Goal: Transaction & Acquisition: Purchase product/service

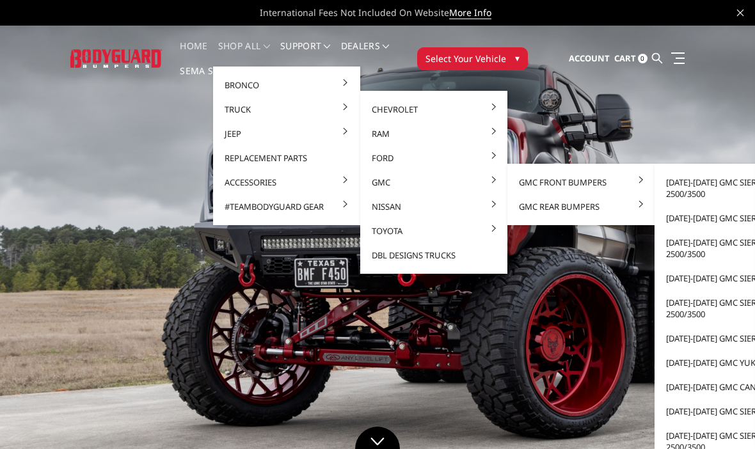
click at [706, 189] on link "[DATE]-[DATE] GMC Sierra 2500/3500" at bounding box center [728, 188] width 137 height 36
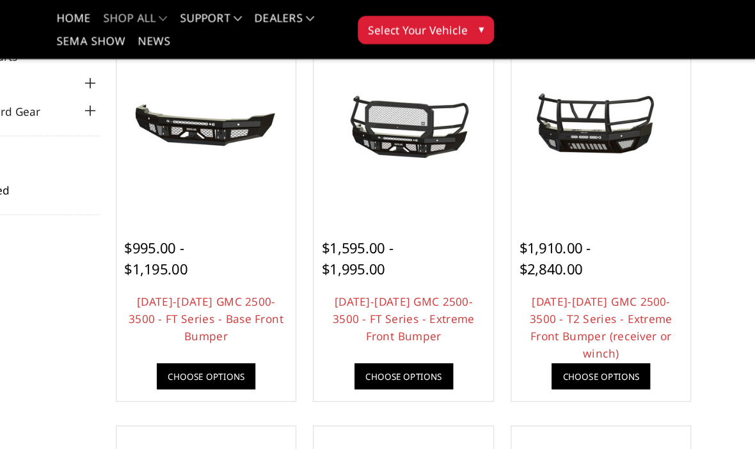
scroll to position [151, 0]
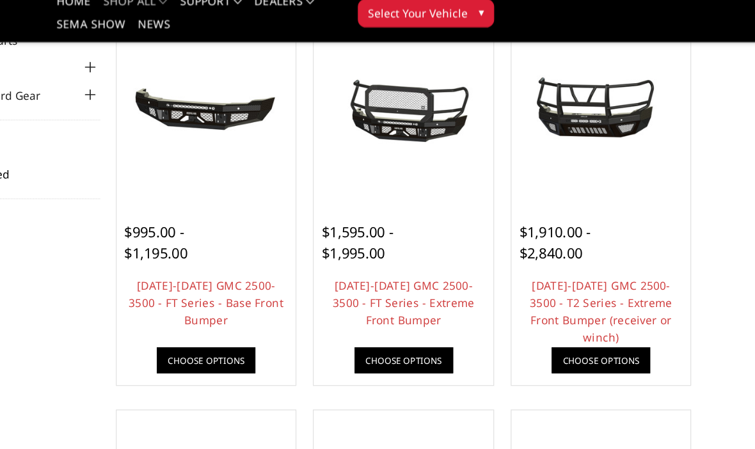
click at [578, 296] on link "Choose Options" at bounding box center [618, 306] width 80 height 21
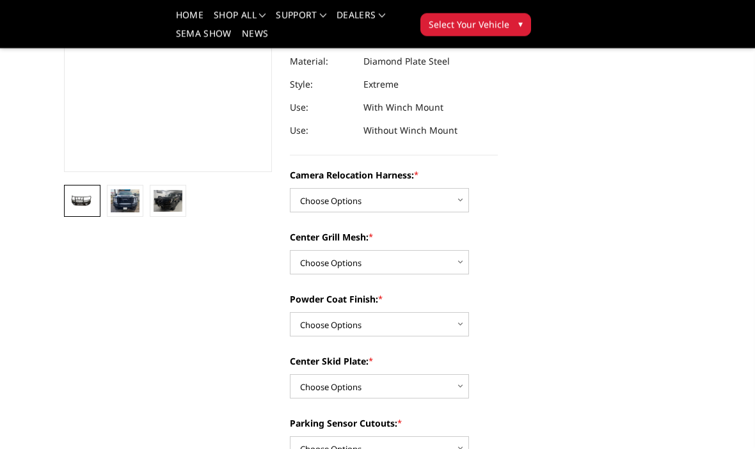
scroll to position [248, 0]
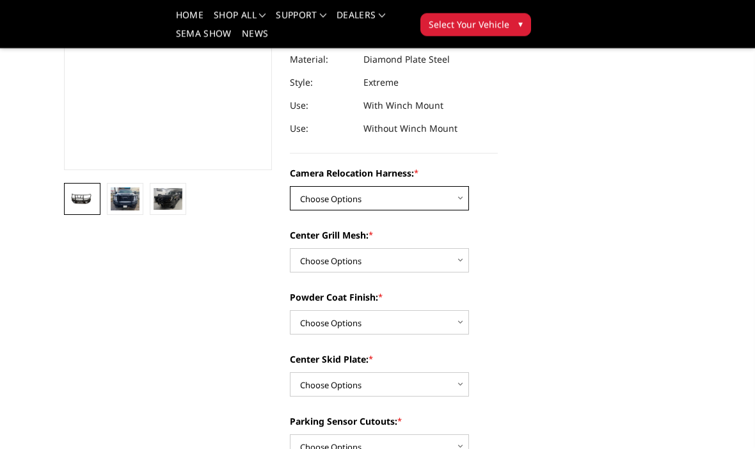
click at [468, 201] on select "Choose Options Without camera harness With camera harness" at bounding box center [379, 199] width 179 height 24
select select "3742"
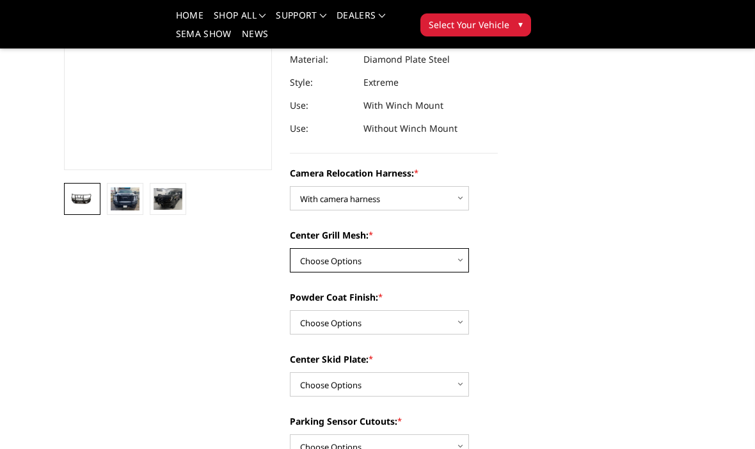
click at [464, 257] on select "Choose Options Without expanded metal With expanded metal" at bounding box center [379, 260] width 179 height 24
select select "3741"
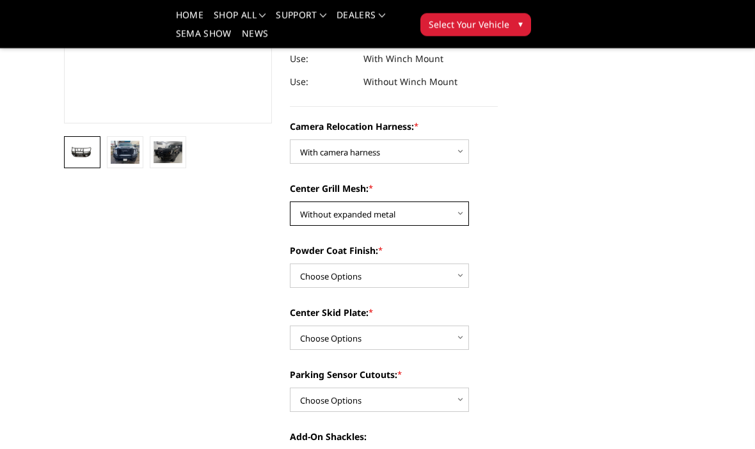
scroll to position [296, 0]
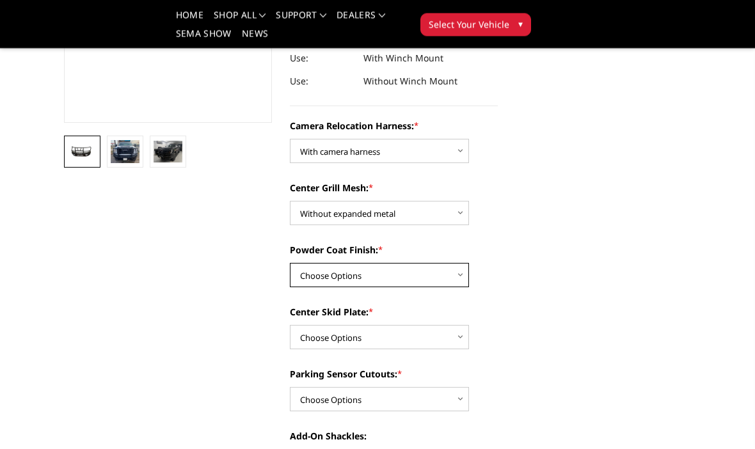
click at [457, 274] on select "Choose Options Textured Black Powder Coat Gloss Black Powder Coat Bare Metal" at bounding box center [379, 276] width 179 height 24
select select "3739"
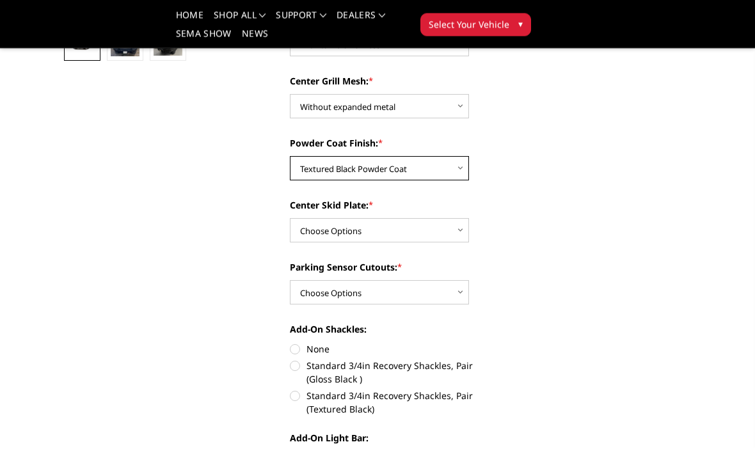
scroll to position [403, 0]
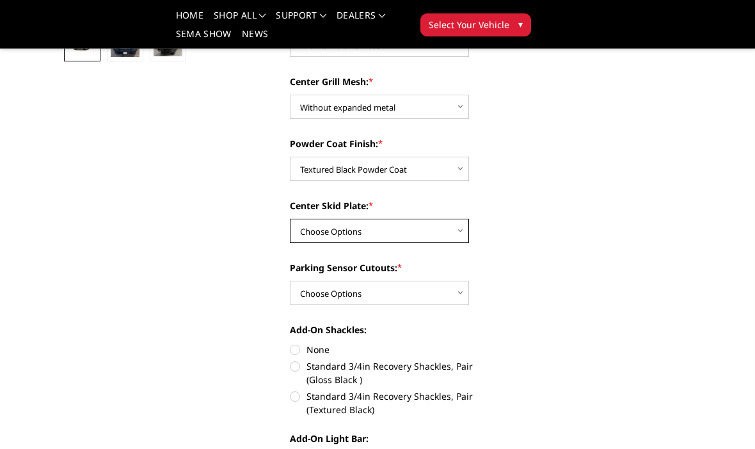
click at [460, 231] on select "Choose Options Winch Mount Skid Plate Standard Skid Plate (included) 2" Receive…" at bounding box center [379, 231] width 179 height 24
select select "3734"
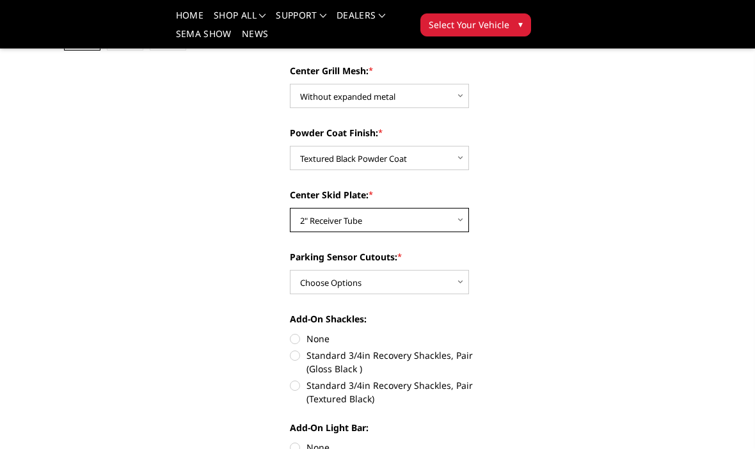
scroll to position [420, 0]
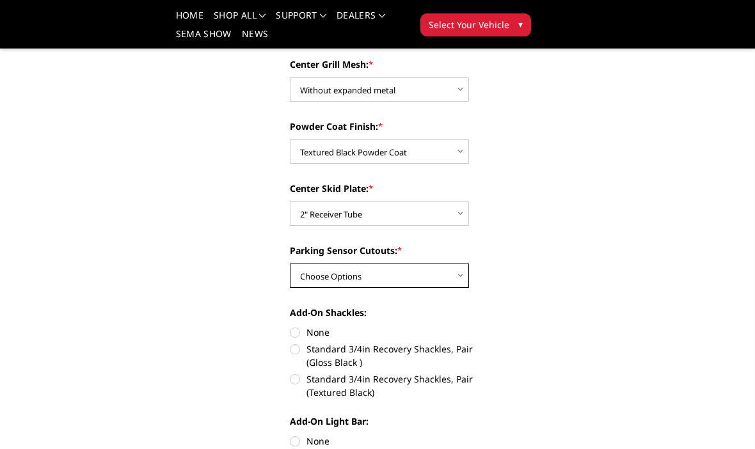
click at [461, 273] on select "Choose Options Yes - With Parking Sensor Cutouts" at bounding box center [379, 276] width 179 height 24
select select "3733"
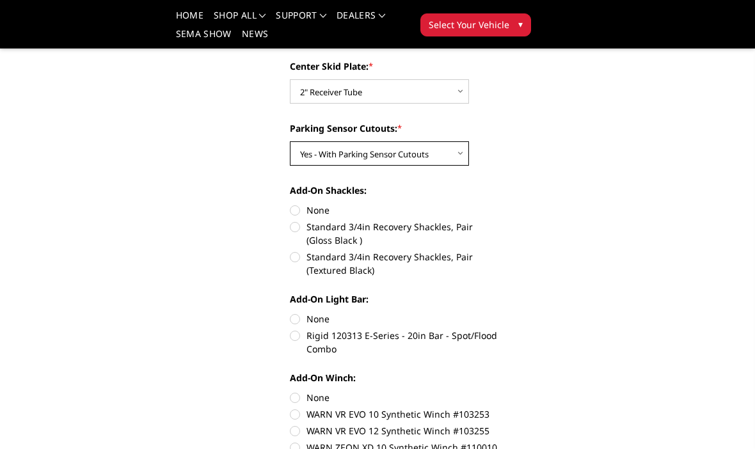
scroll to position [540, 0]
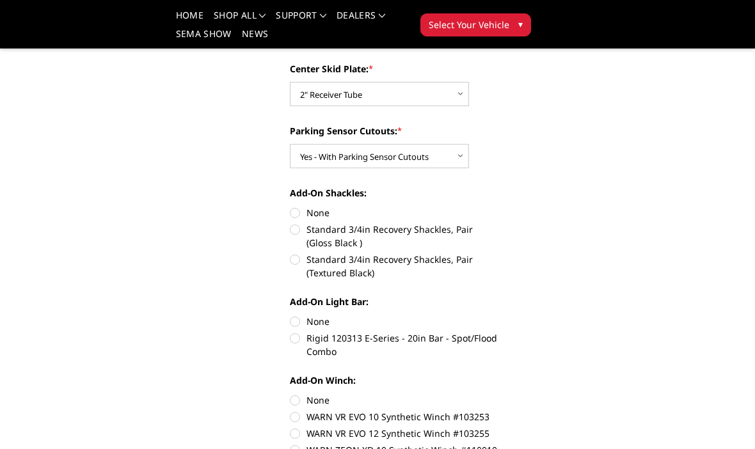
click at [301, 264] on label "Standard 3/4in Recovery Shackles, Pair (Textured Black)" at bounding box center [394, 266] width 208 height 27
click at [498, 223] on input "Standard 3/4in Recovery Shackles, Pair (Textured Black)" at bounding box center [498, 223] width 1 height 1
radio input "true"
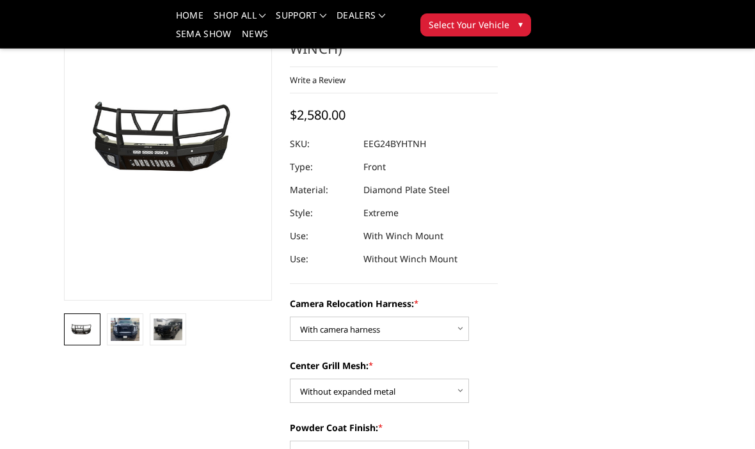
scroll to position [120, 0]
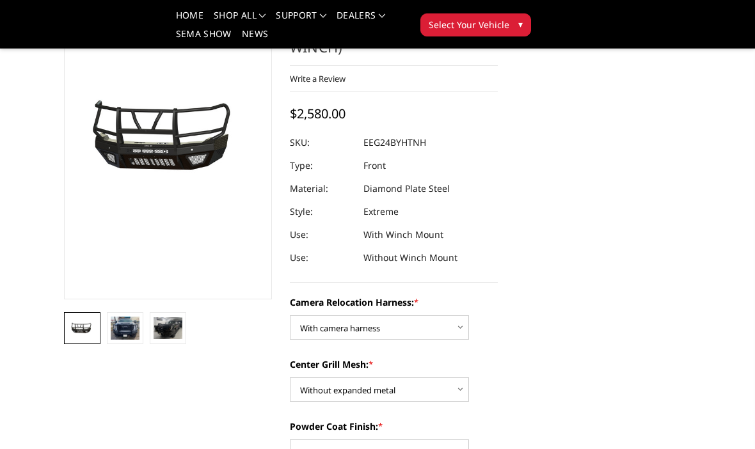
click at [119, 330] on img at bounding box center [125, 328] width 29 height 23
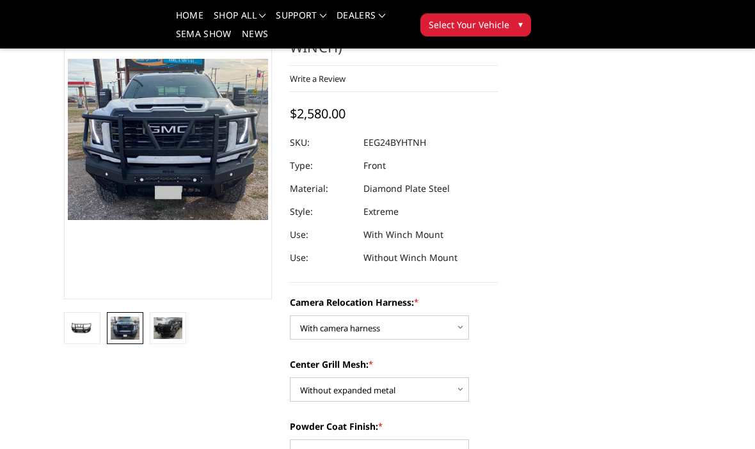
scroll to position [122, 0]
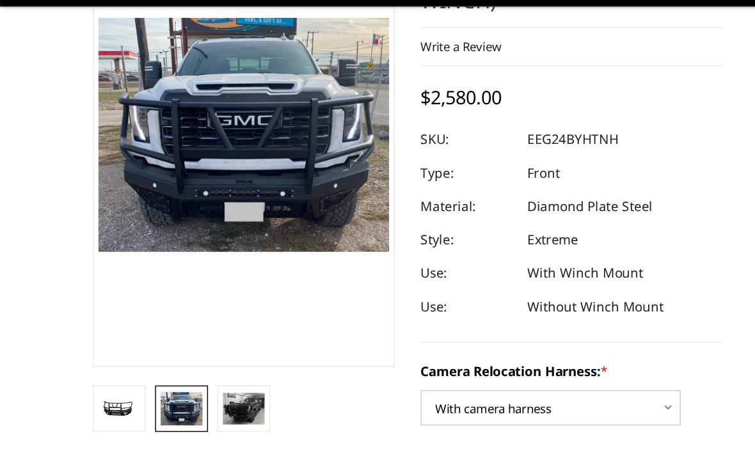
click at [175, 315] on img at bounding box center [168, 326] width 29 height 22
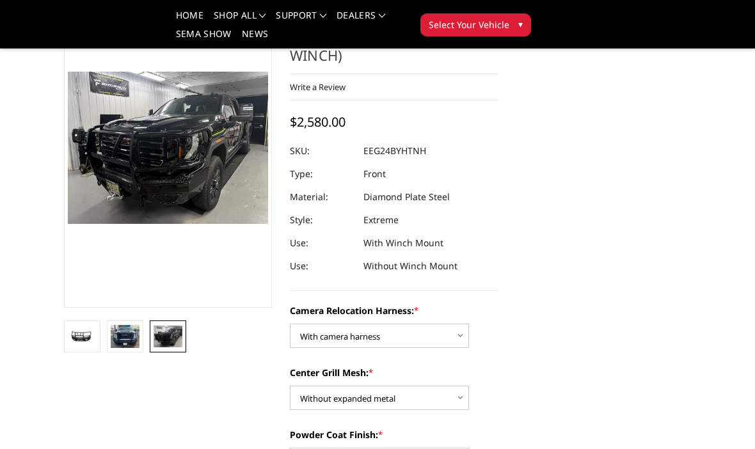
scroll to position [0, 0]
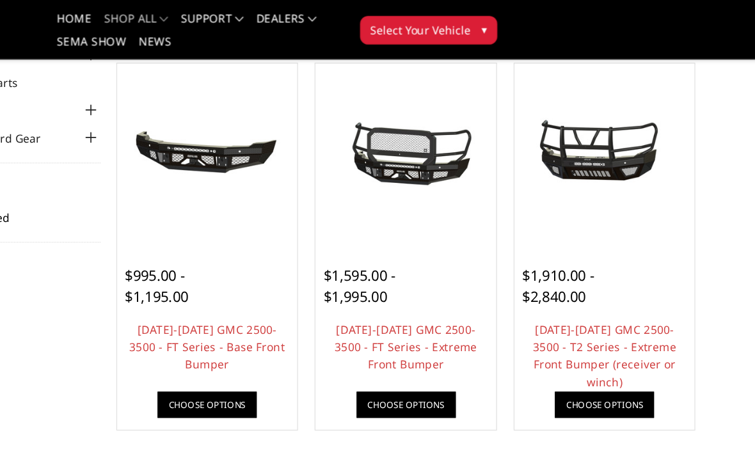
scroll to position [120, 0]
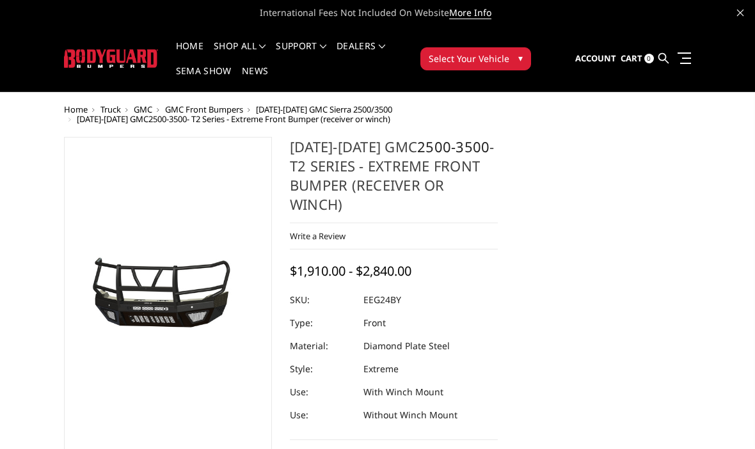
select select "3742"
select select "3741"
select select "3739"
select select "3734"
select select "3733"
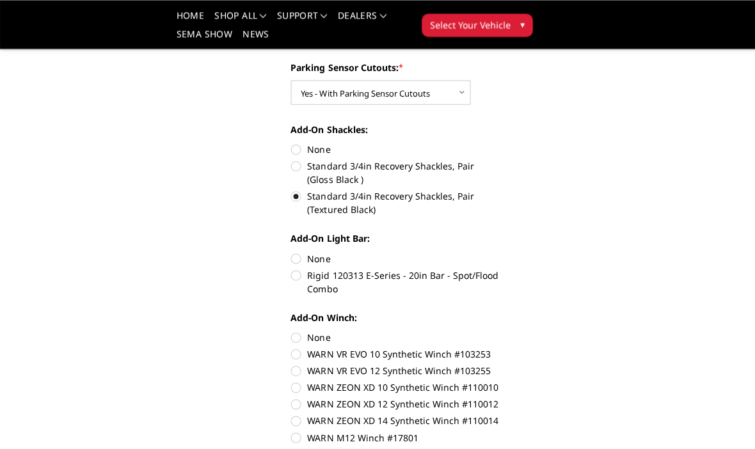
scroll to position [604, 0]
click at [301, 333] on label "None" at bounding box center [394, 336] width 208 height 13
click at [291, 330] on input "None" at bounding box center [290, 330] width 1 height 1
radio input "true"
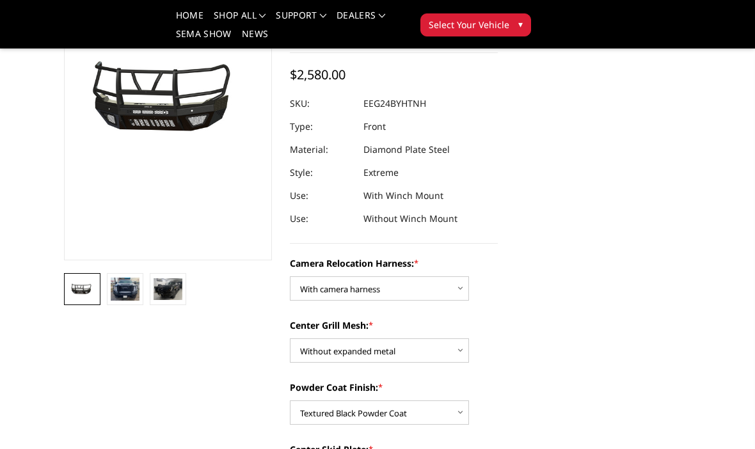
scroll to position [0, 0]
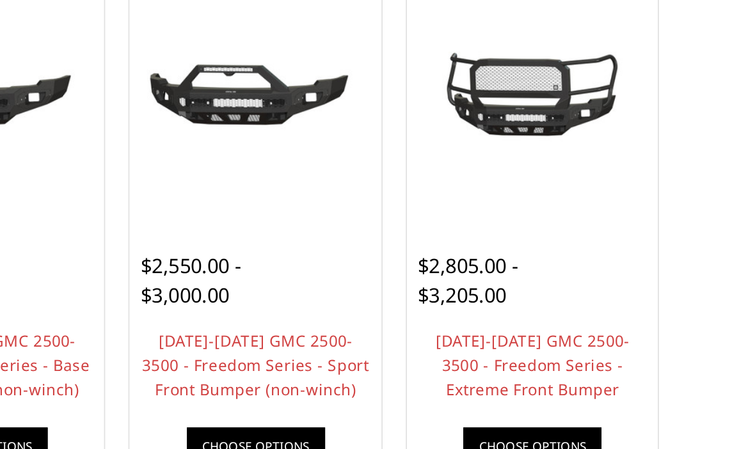
scroll to position [351, 0]
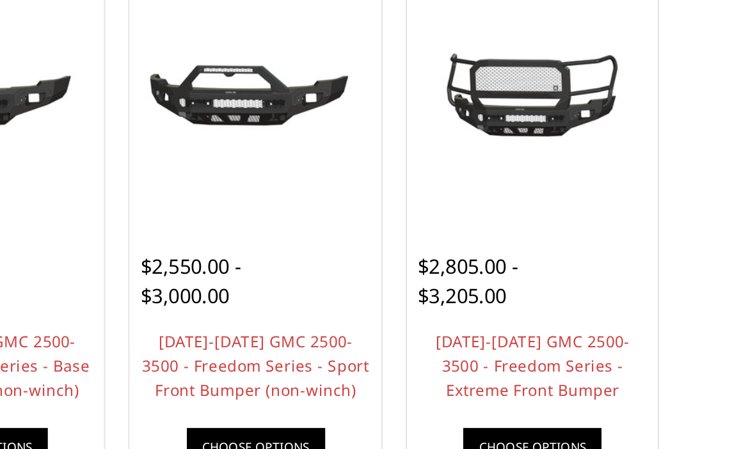
click at [552, 309] on div "$2,805.00 - $3,205.00" at bounding box center [590, 326] width 77 height 35
click at [578, 412] on link "Choose Options" at bounding box center [618, 422] width 80 height 21
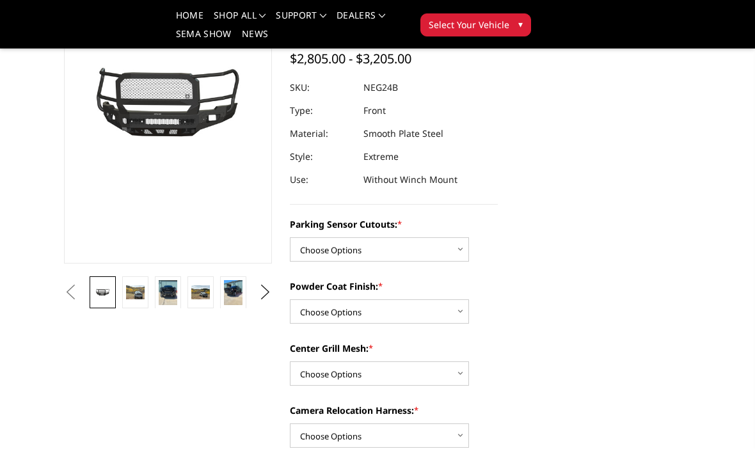
scroll to position [156, 0]
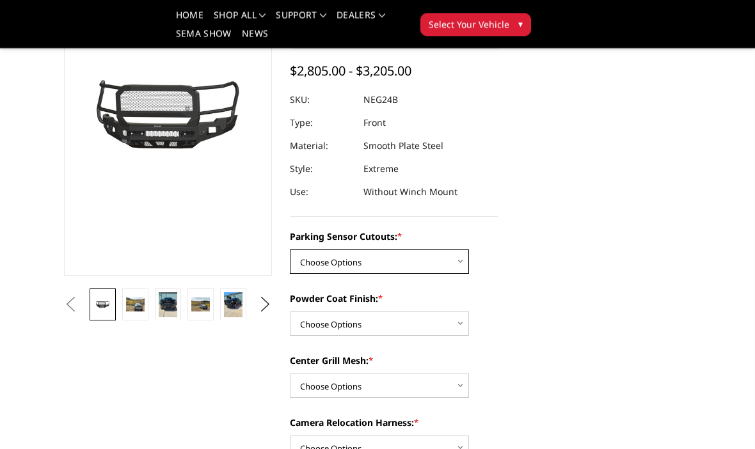
click at [457, 253] on select "Choose Options No - Without Parking Sensor Cutouts Yes - With Parking Sensor Cu…" at bounding box center [379, 262] width 179 height 24
select select "2874"
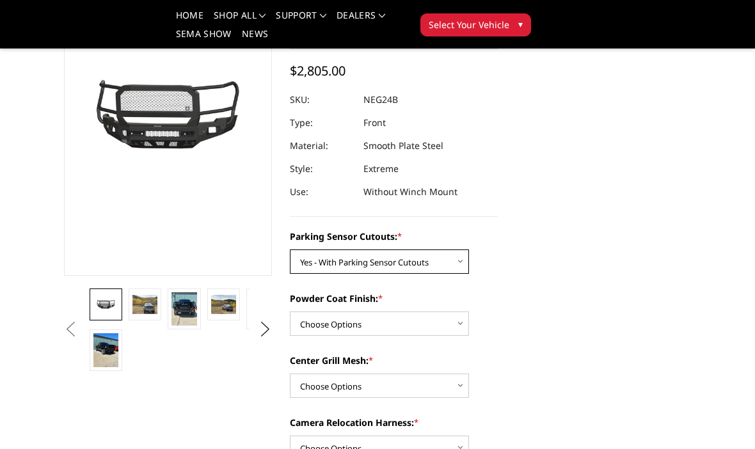
scroll to position [131, 0]
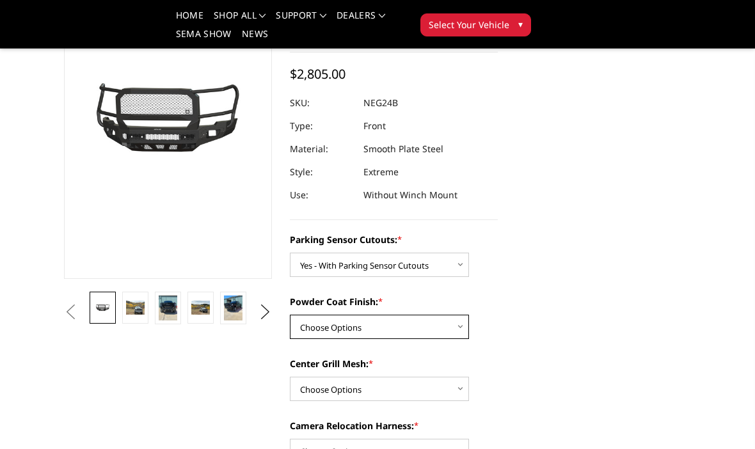
click at [456, 329] on select "Choose Options Bare Metal Texture Black Powder Coat" at bounding box center [379, 327] width 179 height 24
select select "2876"
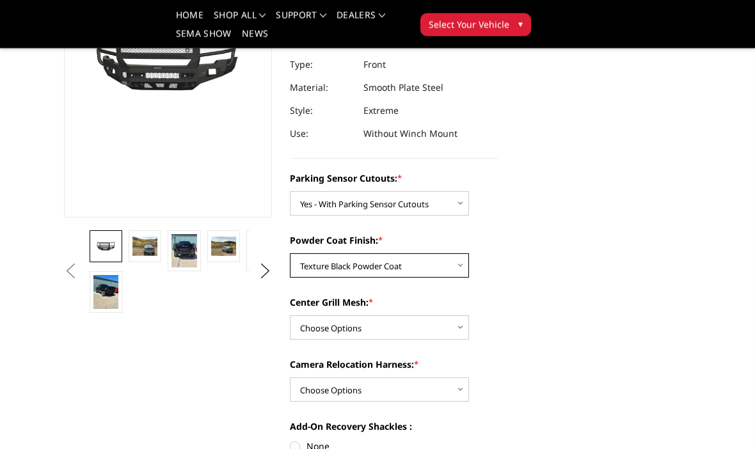
scroll to position [193, 0]
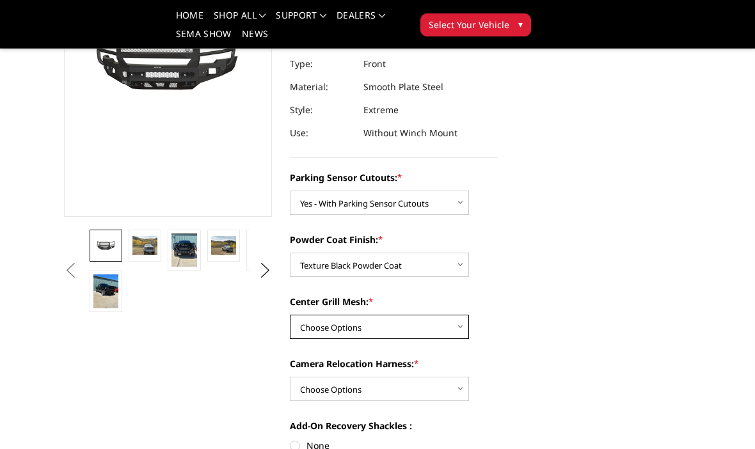
click at [449, 328] on select "Choose Options WITH Expanded Metal in Center Grill WITHOUT Expanded Metal in Ce…" at bounding box center [379, 327] width 179 height 24
select select "2878"
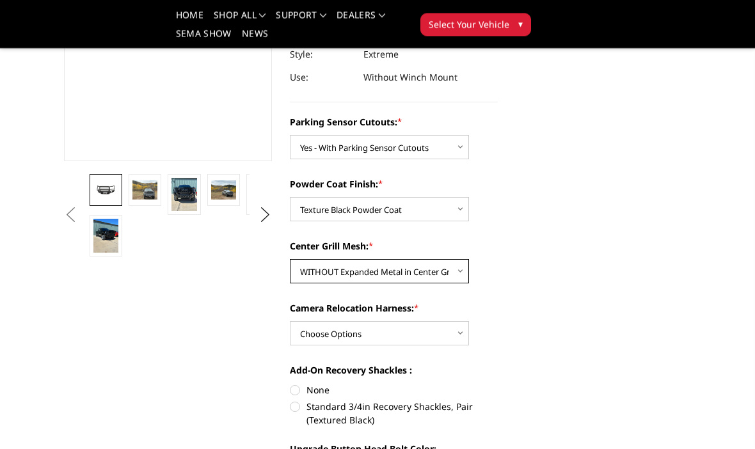
scroll to position [246, 0]
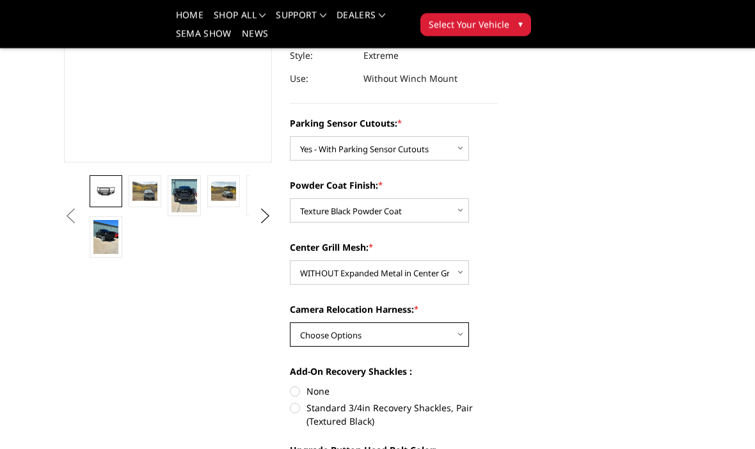
click at [461, 337] on select "Choose Options WITH Camera Relocation Harness WITHOUT Camera Relocation Harness" at bounding box center [379, 335] width 179 height 24
select select "2879"
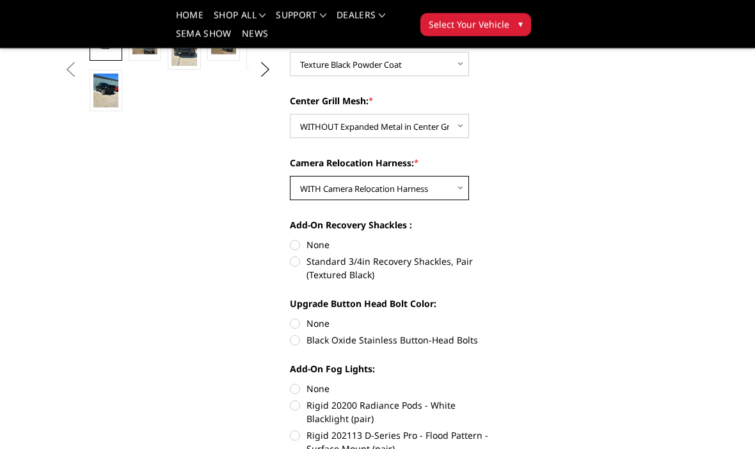
scroll to position [392, 0]
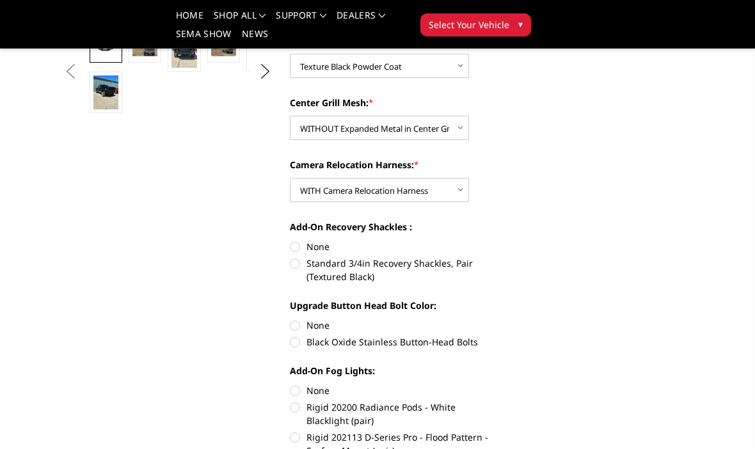
click at [300, 266] on label "Standard 3/4in Recovery Shackles, Pair (Textured Black)" at bounding box center [394, 270] width 208 height 27
click at [498, 241] on input "Standard 3/4in Recovery Shackles, Pair (Textured Black)" at bounding box center [498, 240] width 1 height 1
radio input "true"
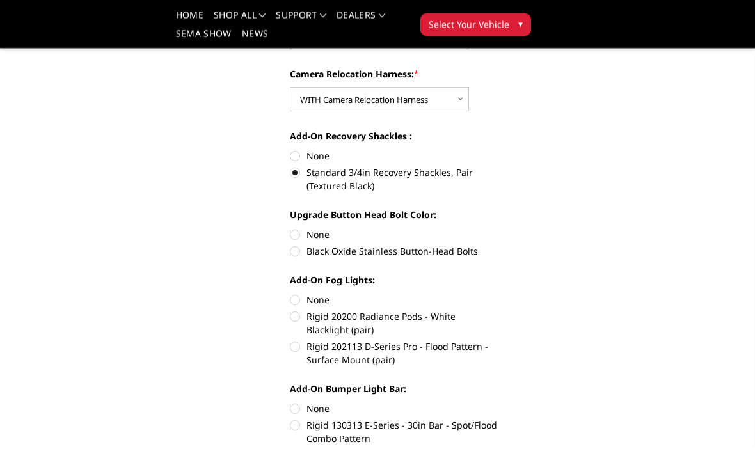
scroll to position [482, 0]
click at [305, 255] on label "Black Oxide Stainless Button-Head Bolts" at bounding box center [394, 251] width 208 height 13
click at [498, 229] on input "Black Oxide Stainless Button-Head Bolts" at bounding box center [498, 228] width 1 height 1
radio input "true"
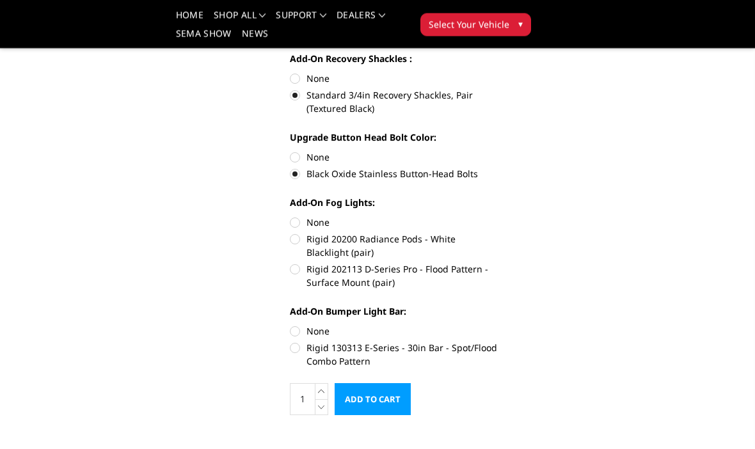
scroll to position [560, 0]
click at [304, 267] on label "Rigid 202113 D-Series Pro - Flood Pattern - Surface Mount (pair)" at bounding box center [394, 275] width 208 height 27
click at [498, 233] on input "Rigid 202113 D-Series Pro - Flood Pattern - Surface Mount (pair)" at bounding box center [498, 232] width 1 height 1
radio input "true"
click at [305, 326] on label "None" at bounding box center [394, 330] width 208 height 13
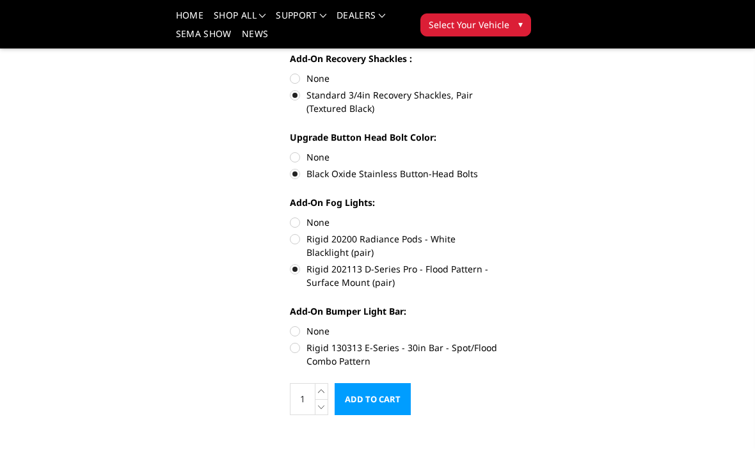
click at [291, 325] on input "None" at bounding box center [290, 324] width 1 height 1
radio input "true"
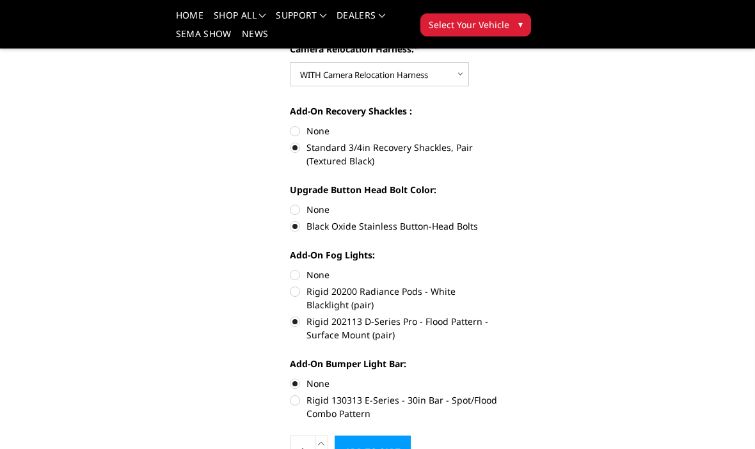
scroll to position [506, 0]
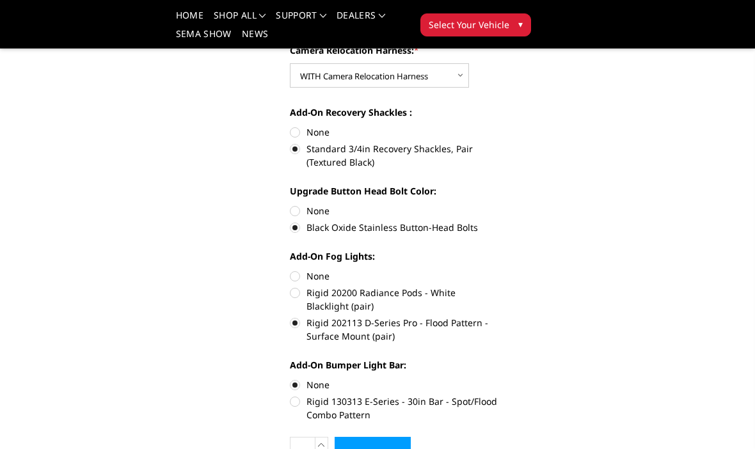
click at [302, 292] on label "Rigid 20200 Radiance Pods - White Blacklight (pair)" at bounding box center [394, 299] width 208 height 27
click at [498, 270] on input "Rigid 20200 Radiance Pods - White Blacklight (pair)" at bounding box center [498, 269] width 1 height 1
radio input "true"
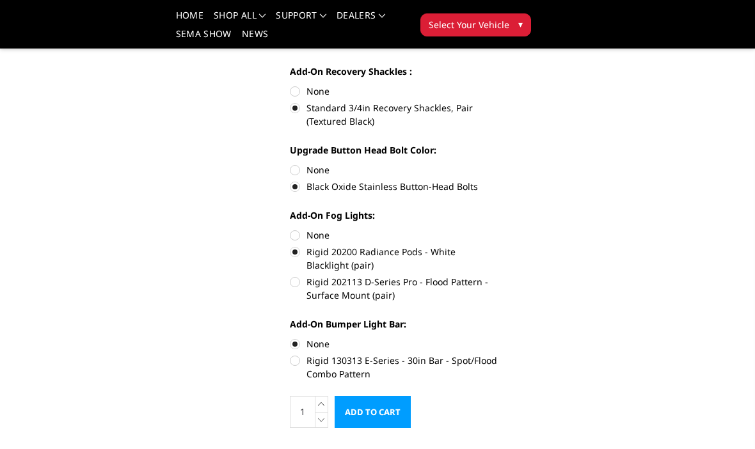
scroll to position [545, 0]
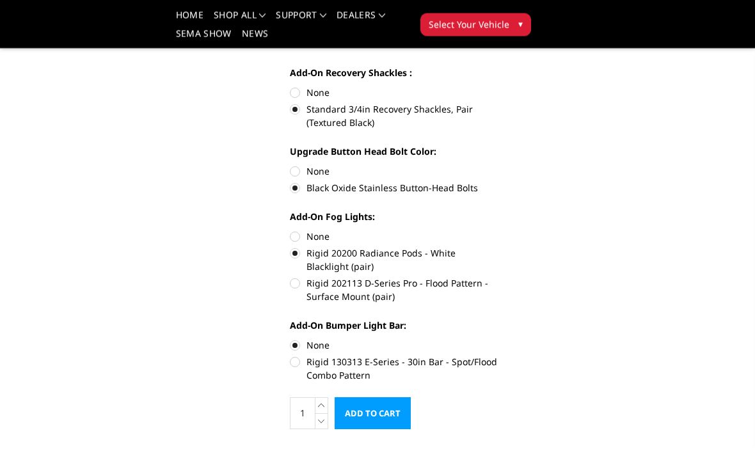
click at [303, 237] on label "None" at bounding box center [394, 236] width 208 height 13
click at [291, 231] on input "None" at bounding box center [290, 230] width 1 height 1
radio input "true"
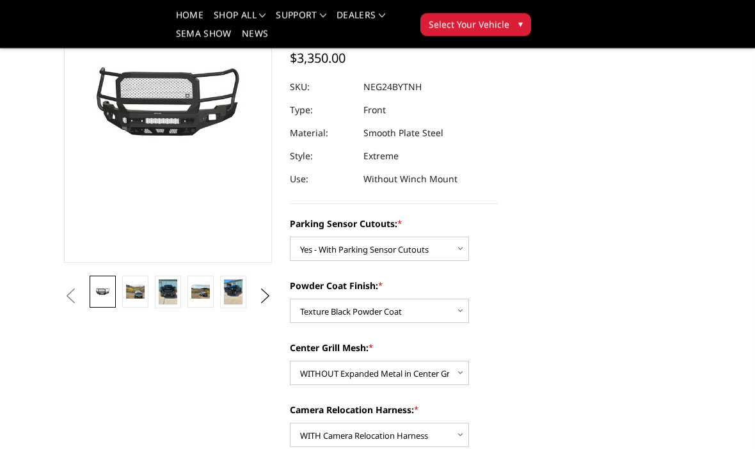
scroll to position [161, 0]
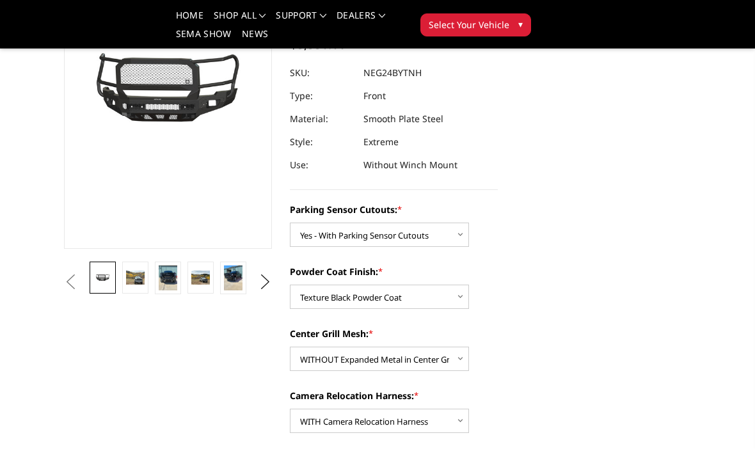
click at [129, 288] on link at bounding box center [135, 278] width 26 height 32
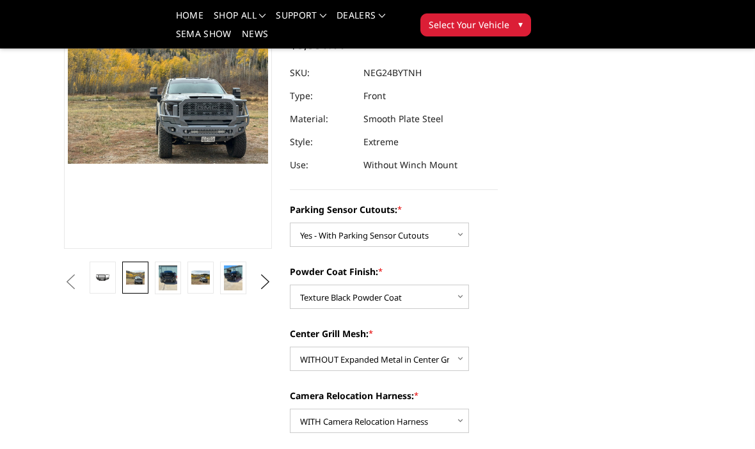
scroll to position [165, 0]
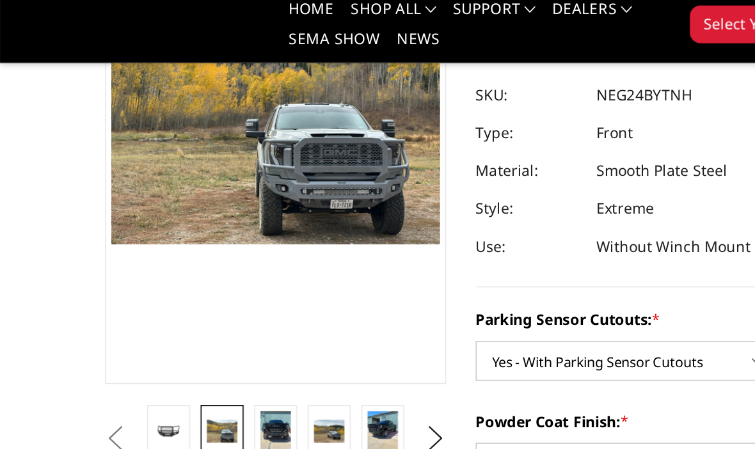
click at [170, 268] on img at bounding box center [168, 273] width 19 height 25
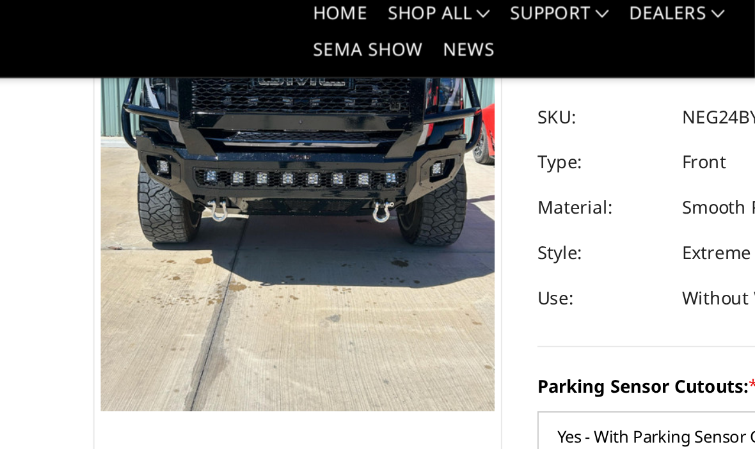
scroll to position [141, 0]
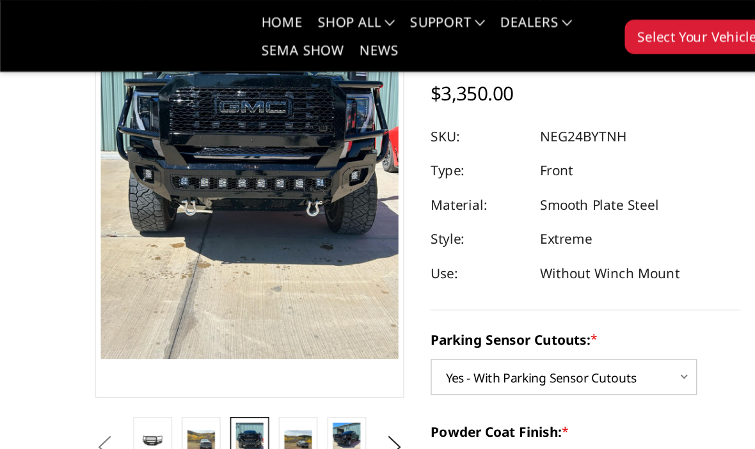
click at [204, 300] on img at bounding box center [200, 297] width 19 height 14
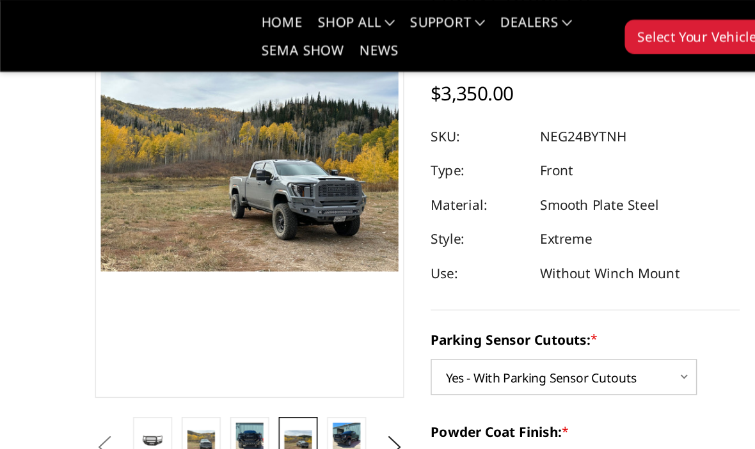
click at [237, 296] on img at bounding box center [233, 297] width 19 height 25
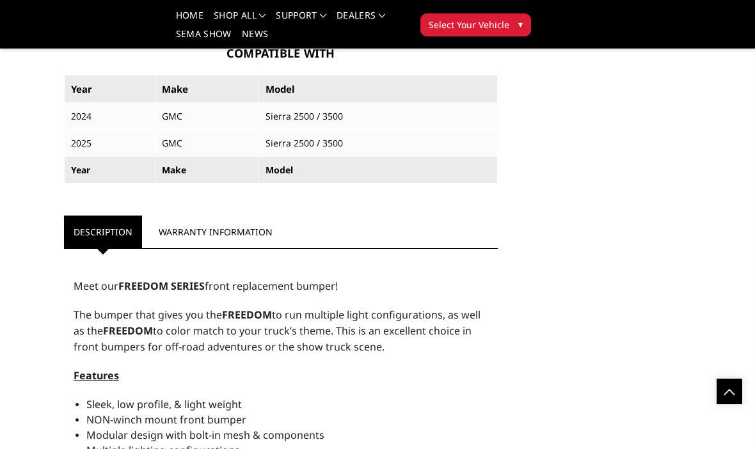
scroll to position [980, 0]
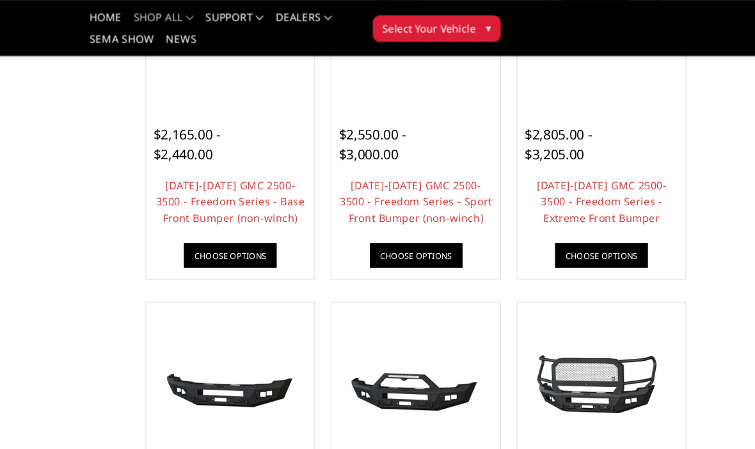
scroll to position [552, 0]
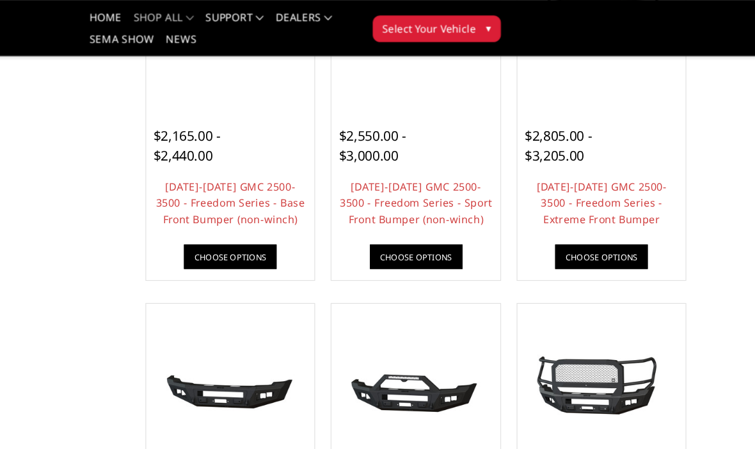
click at [552, 123] on span "$2,805.00 - $3,205.00" at bounding box center [581, 125] width 58 height 33
click at [552, 128] on span "$2,805.00 - $3,205.00" at bounding box center [581, 125] width 58 height 33
click at [578, 219] on link "Choose Options" at bounding box center [618, 221] width 80 height 21
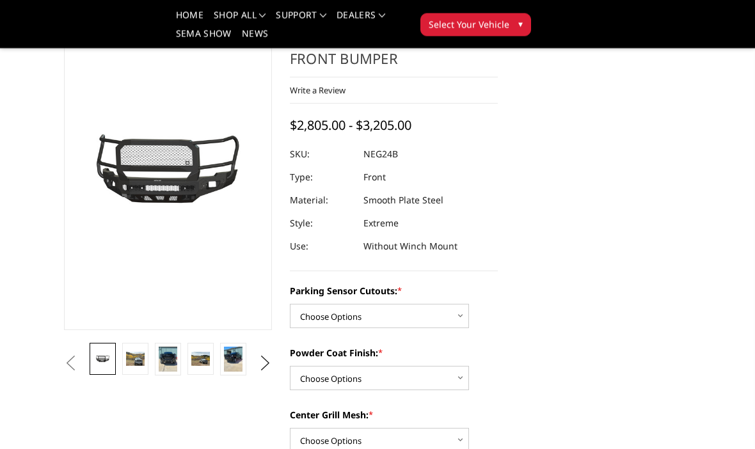
scroll to position [76, 0]
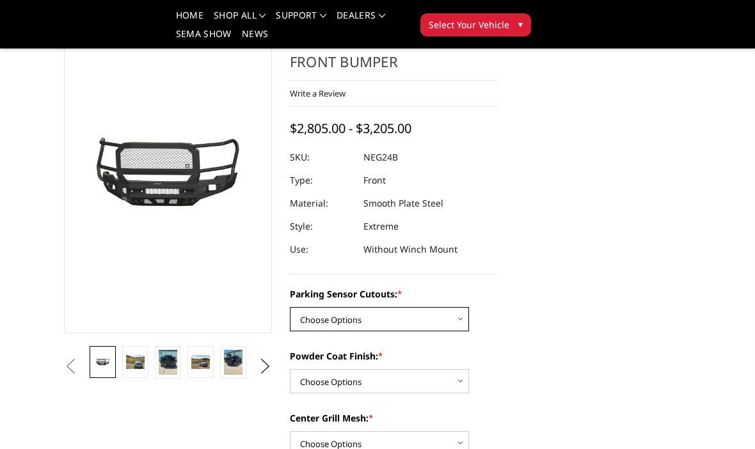
click at [453, 321] on select "Choose Options No - Without Parking Sensor Cutouts Yes - With Parking Sensor Cu…" at bounding box center [379, 319] width 179 height 24
select select "2874"
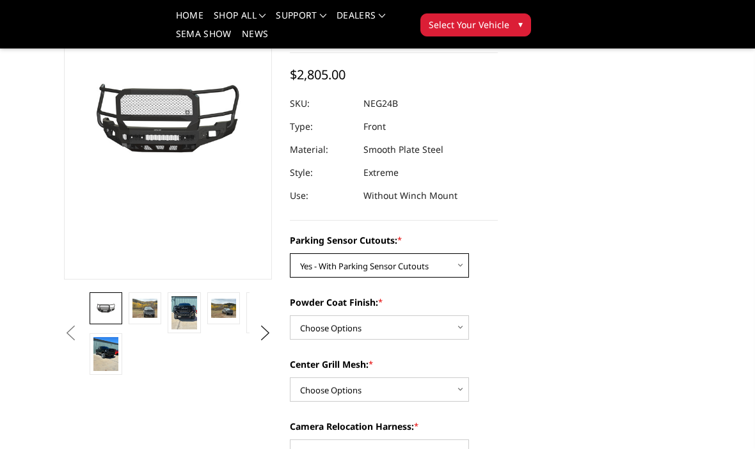
scroll to position [131, 0]
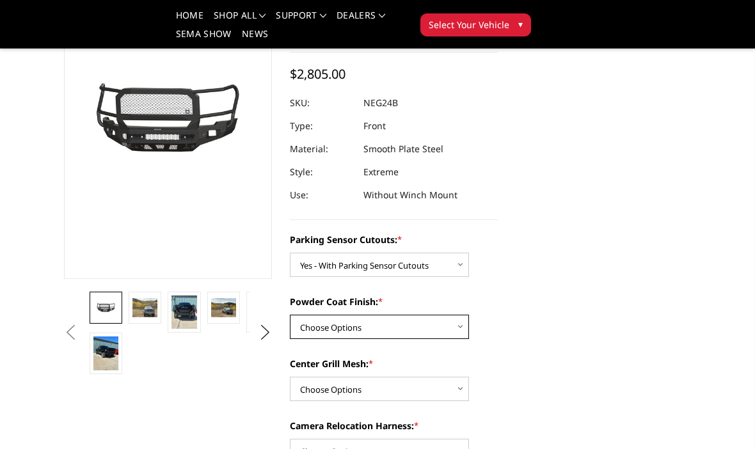
click at [463, 321] on select "Choose Options Bare Metal Texture Black Powder Coat" at bounding box center [379, 327] width 179 height 24
select select "2876"
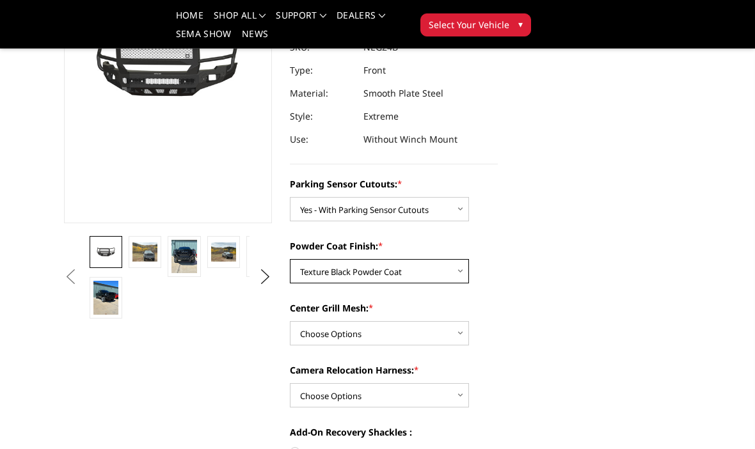
scroll to position [190, 0]
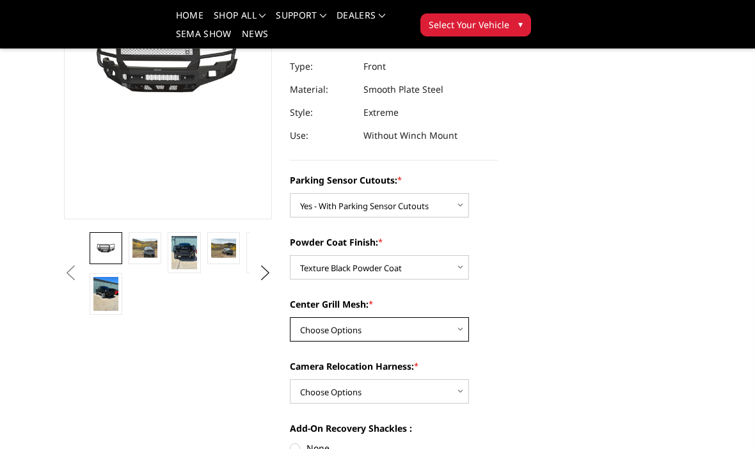
click at [456, 326] on select "Choose Options WITH Expanded Metal in Center Grill WITHOUT Expanded Metal in Ce…" at bounding box center [379, 329] width 179 height 24
select select "2878"
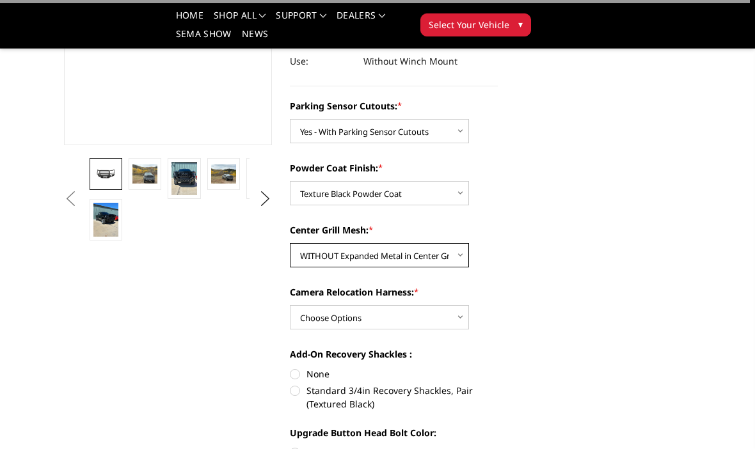
scroll to position [265, 0]
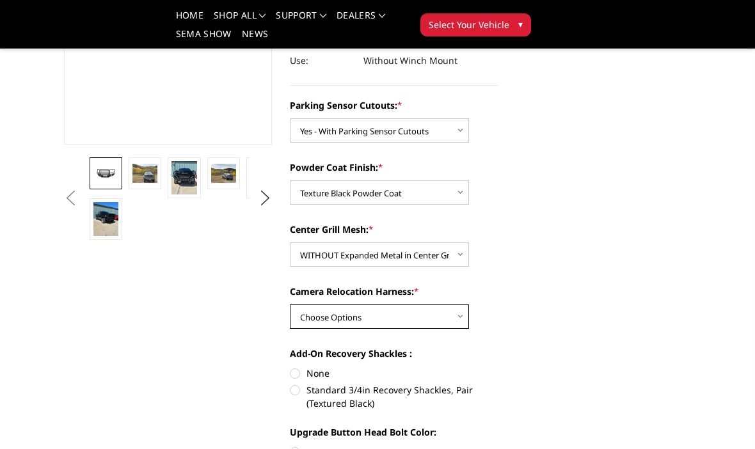
click at [461, 321] on select "Choose Options WITH Camera Relocation Harness WITHOUT Camera Relocation Harness" at bounding box center [379, 317] width 179 height 24
select select "2879"
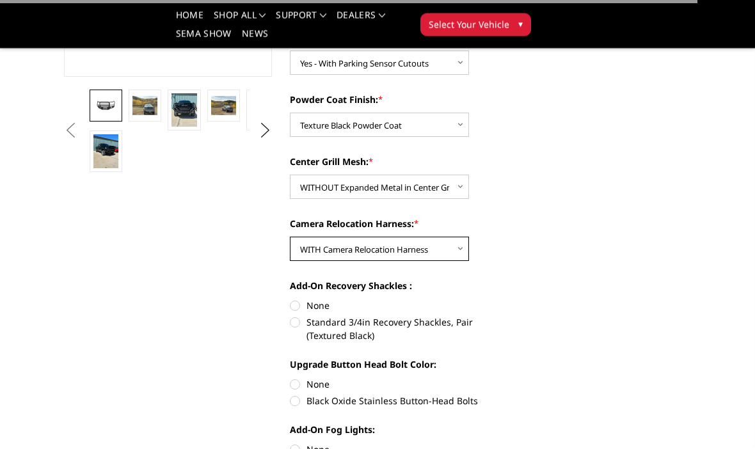
scroll to position [350, 0]
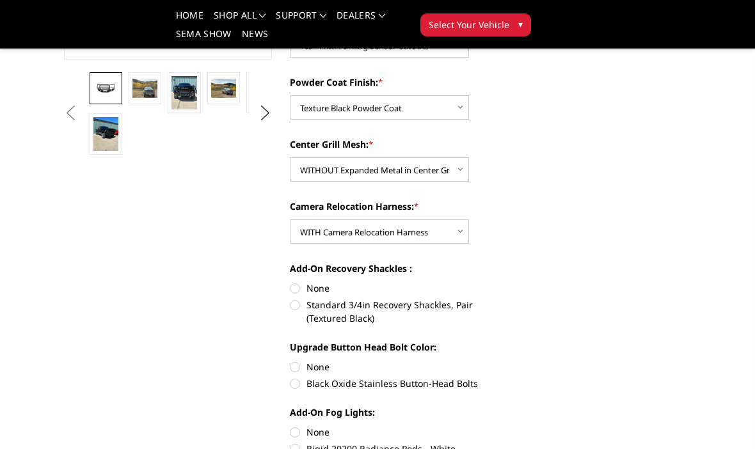
click at [296, 307] on label "Standard 3/4in Recovery Shackles, Pair (Textured Black)" at bounding box center [394, 311] width 208 height 27
click at [498, 282] on input "Standard 3/4in Recovery Shackles, Pair (Textured Black)" at bounding box center [498, 282] width 1 height 1
radio input "true"
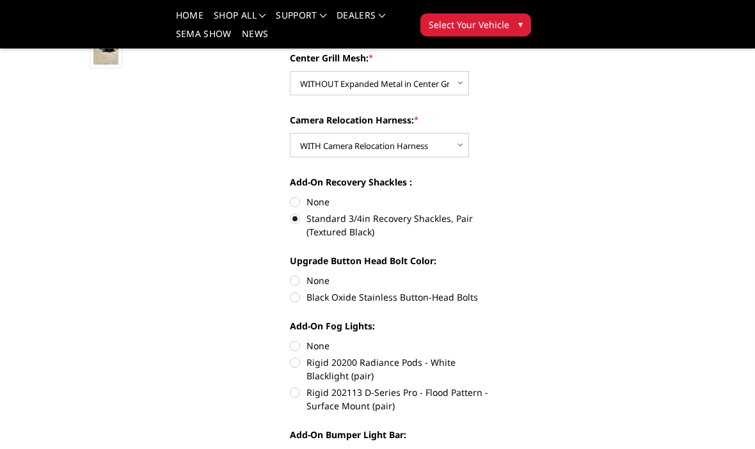
scroll to position [438, 0]
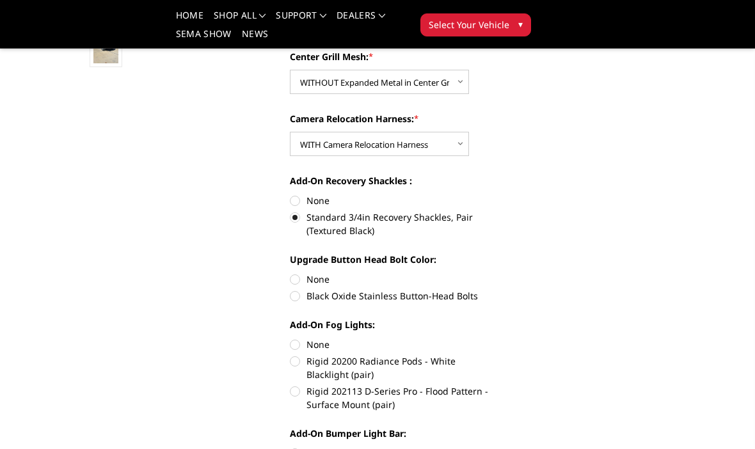
click at [300, 273] on label "None" at bounding box center [394, 279] width 208 height 13
click at [291, 273] on input "None" at bounding box center [290, 273] width 1 height 1
radio input "true"
click at [301, 294] on label "Black Oxide Stainless Button-Head Bolts" at bounding box center [394, 295] width 208 height 13
click at [498, 273] on input "Black Oxide Stainless Button-Head Bolts" at bounding box center [498, 273] width 1 height 1
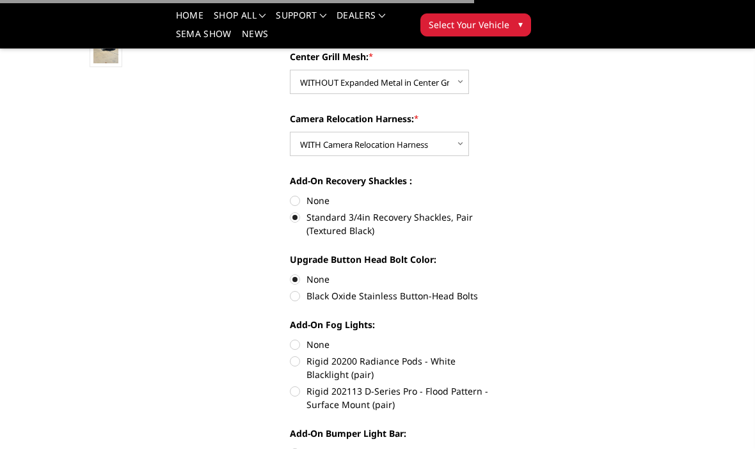
radio input "true"
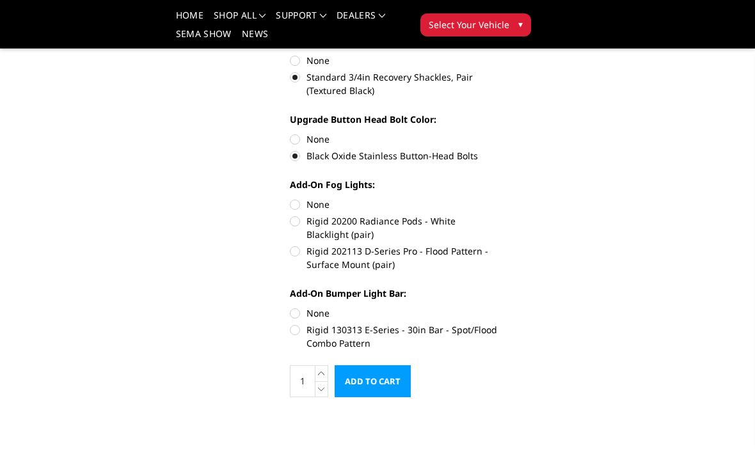
scroll to position [580, 0]
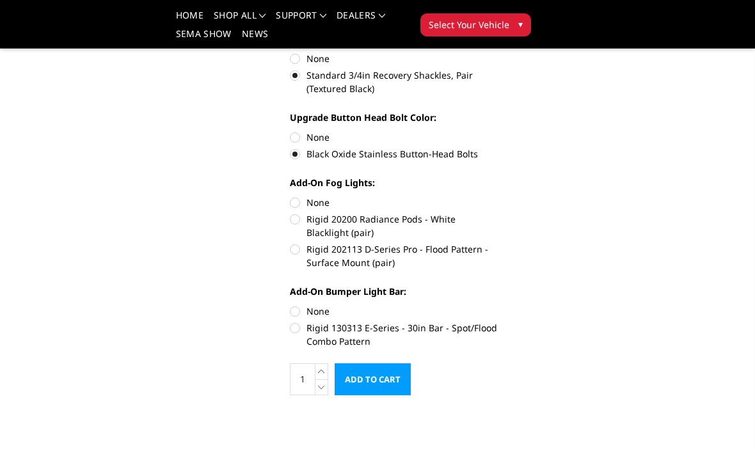
click at [296, 301] on div "Add-On Bumper Light Bar: None Rigid 130313 E-Series - 30in Bar - Spot/Flood Com…" at bounding box center [394, 315] width 208 height 61
click at [297, 310] on label "None" at bounding box center [394, 311] width 208 height 13
click at [291, 305] on input "None" at bounding box center [290, 305] width 1 height 1
radio input "true"
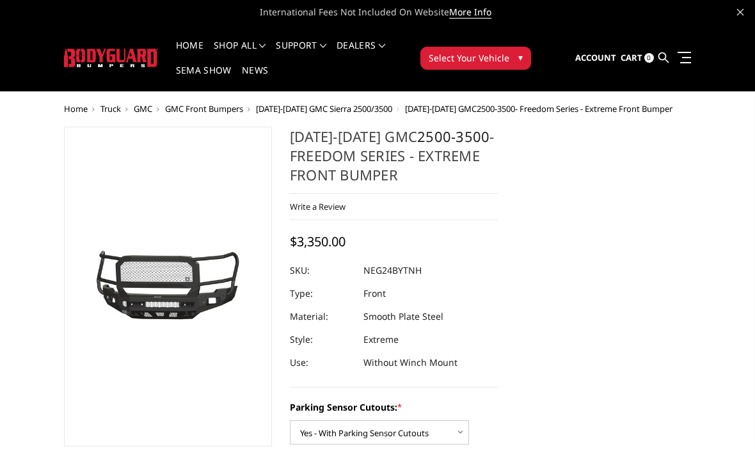
scroll to position [0, 0]
